Goal: Navigation & Orientation: Go to known website

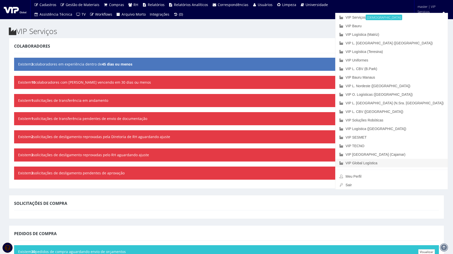
click at [406, 163] on link "VIP Global Logística" at bounding box center [392, 163] width 112 height 9
drag, startPoint x: 423, startPoint y: 13, endPoint x: 422, endPoint y: 10, distance: 3.3
click at [422, 10] on li "master | VIP Serviços VIP Serviços Ativa VIP Bauru VIP Logística (Matriz) VIP L…" at bounding box center [432, 6] width 34 height 13
click at [408, 162] on link "VIP Global Logística" at bounding box center [392, 163] width 112 height 9
